Goal: Check status: Check status

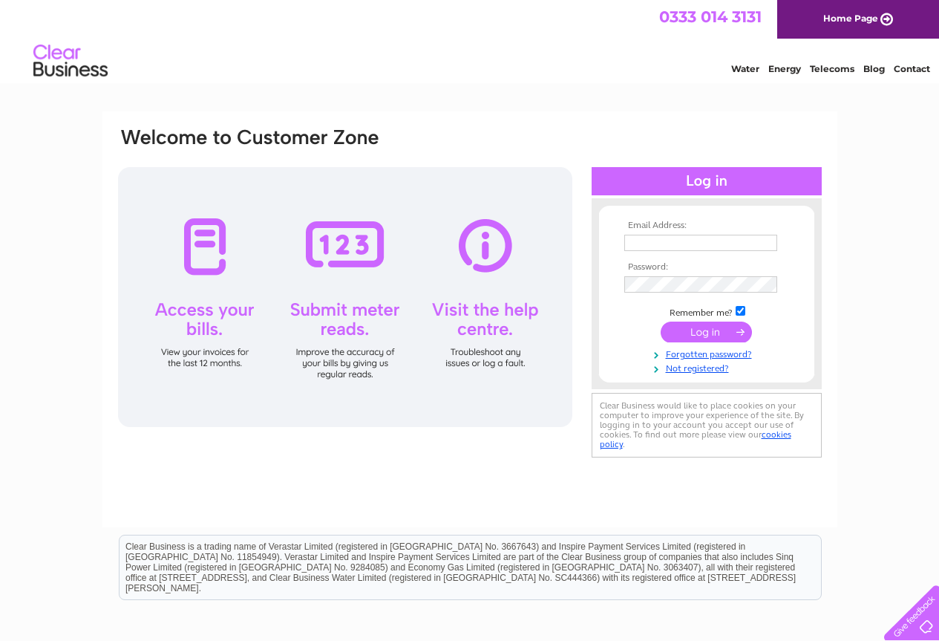
type input "[EMAIL_ADDRESS][DOMAIN_NAME]"
click at [683, 325] on input "submit" at bounding box center [706, 332] width 91 height 21
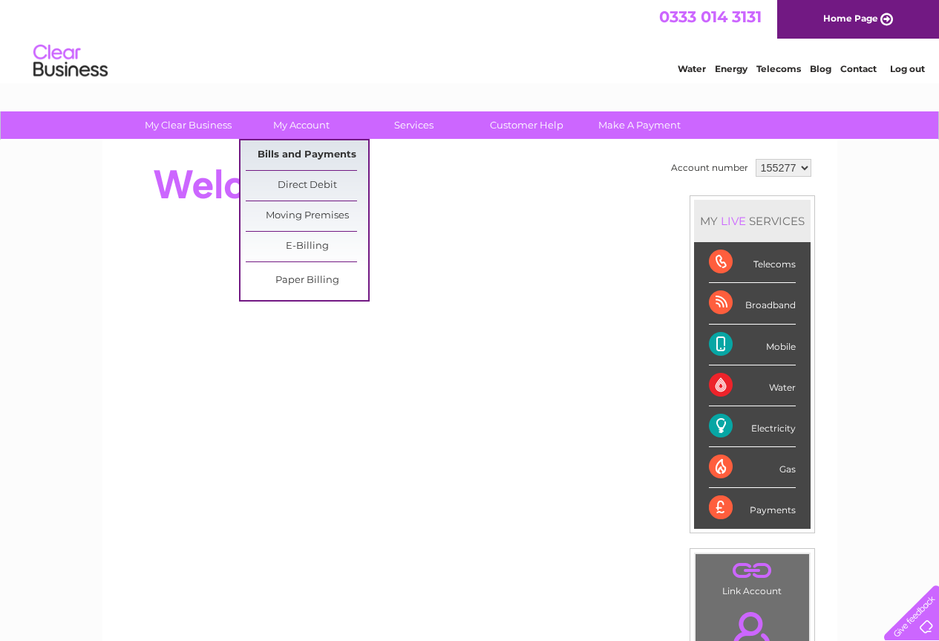
click at [276, 150] on link "Bills and Payments" at bounding box center [307, 155] width 123 height 30
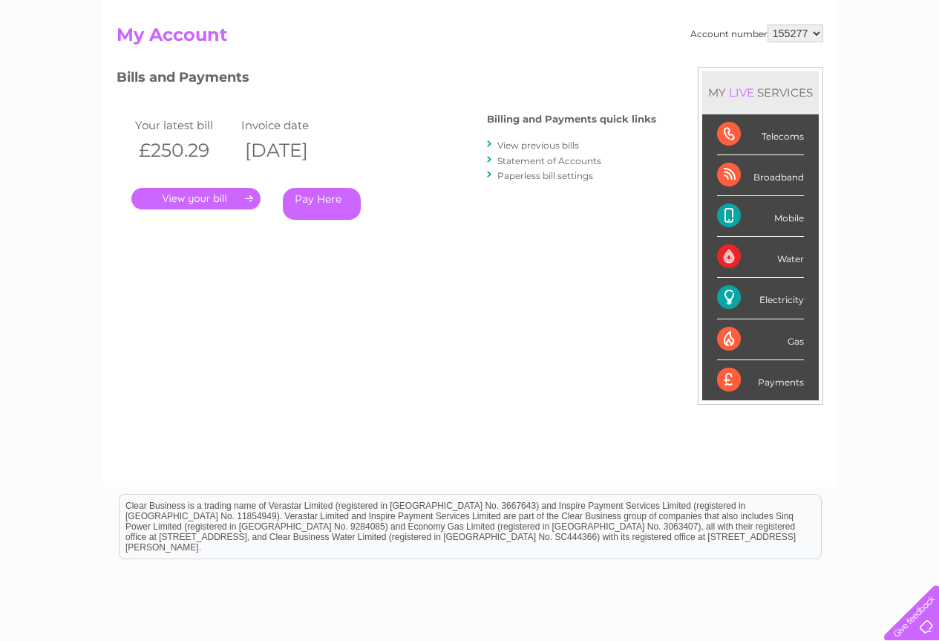
scroll to position [256, 0]
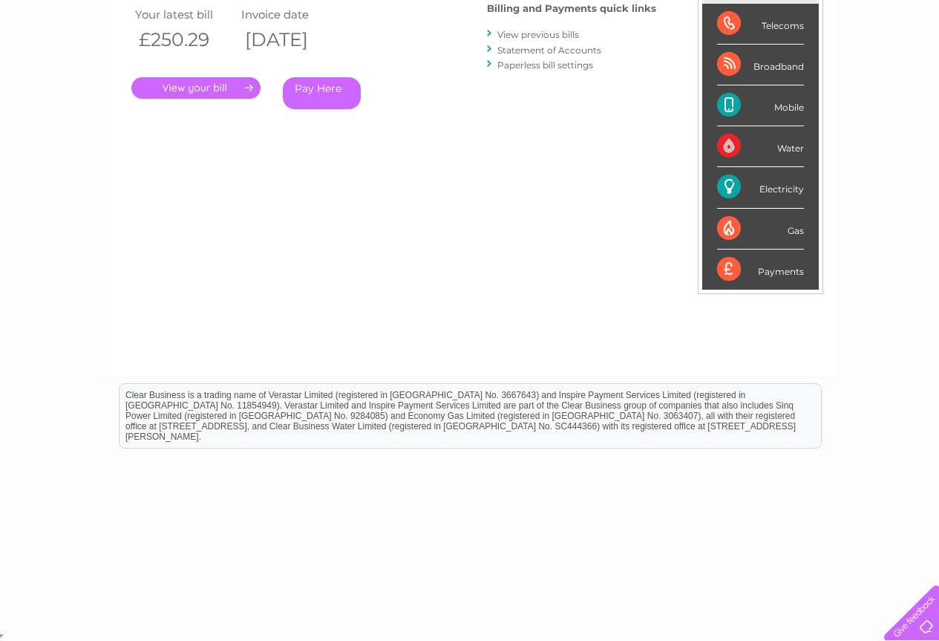
click at [179, 83] on link "." at bounding box center [195, 88] width 129 height 22
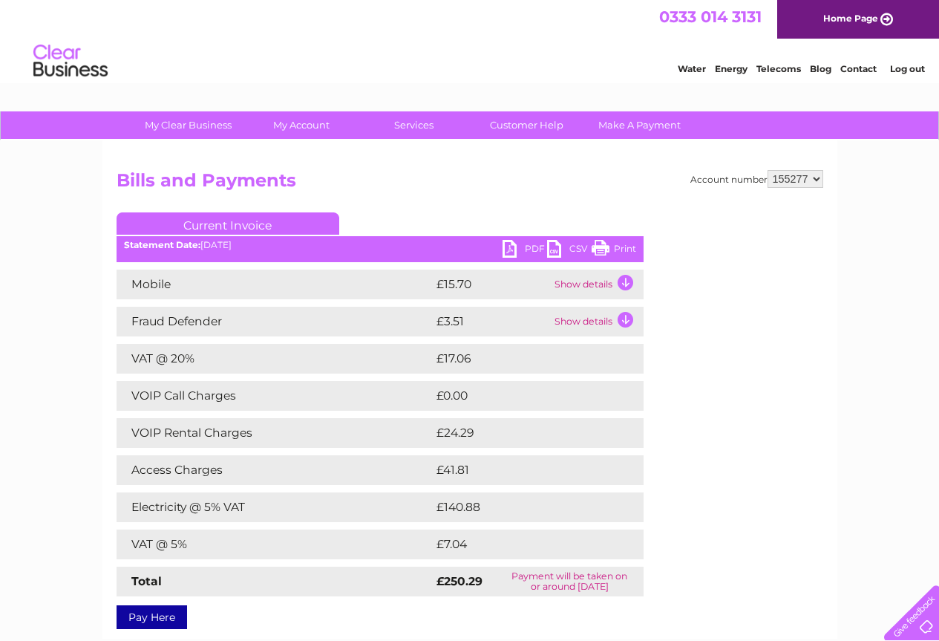
click at [816, 180] on select "155277" at bounding box center [796, 179] width 56 height 18
click at [601, 249] on link "Print" at bounding box center [614, 251] width 45 height 22
